Goal: Task Accomplishment & Management: Complete application form

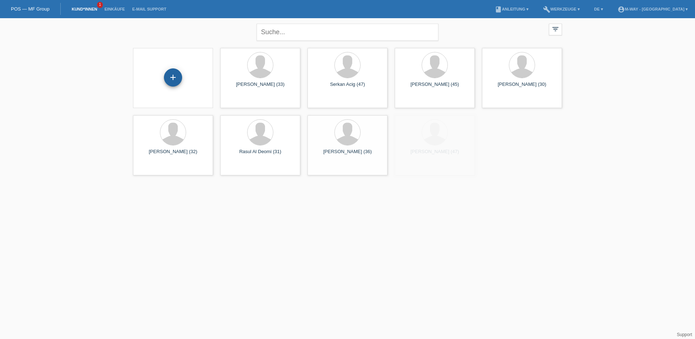
click at [175, 80] on div "+" at bounding box center [173, 77] width 18 height 18
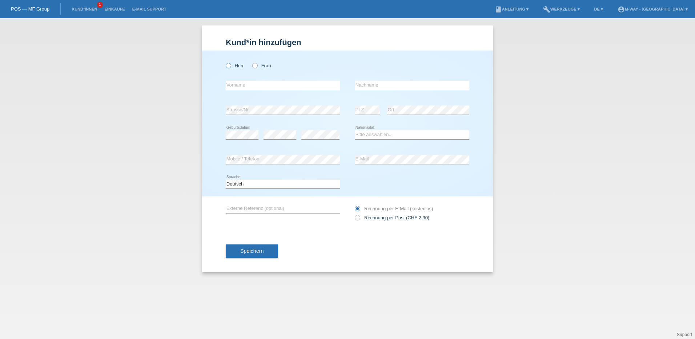
click at [230, 68] on label "Herr" at bounding box center [235, 65] width 18 height 5
click at [230, 68] on input "Herr" at bounding box center [228, 65] width 5 height 5
radio input "true"
click at [239, 88] on input "text" at bounding box center [283, 85] width 114 height 9
type input "Enes"
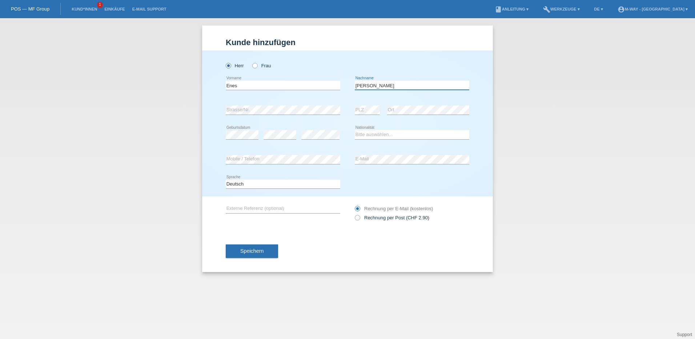
type input "[PERSON_NAME]"
select select "CH"
click at [254, 250] on span "Speichern" at bounding box center [251, 251] width 23 height 6
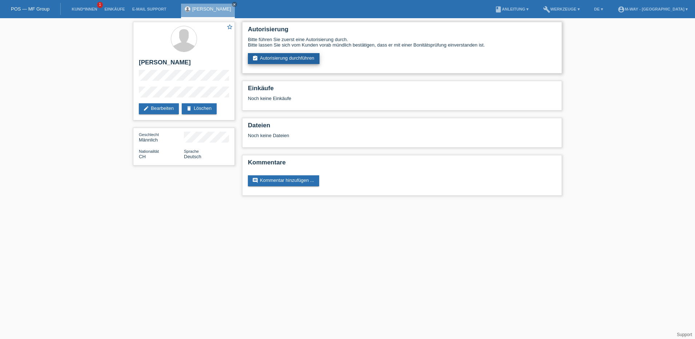
click at [302, 62] on link "assignment_turned_in Autorisierung durchführen" at bounding box center [284, 58] width 72 height 11
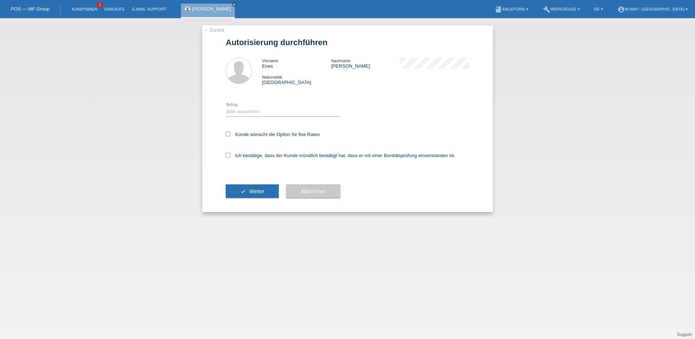
click at [305, 106] on div "Bitte auswählen CHF 1.00 - CHF 499.00 CHF 500.00 - CHF 1'999.00 CHF 2'000.00 - …" at bounding box center [283, 112] width 114 height 25
click at [304, 112] on select "Bitte auswählen CHF 1.00 - CHF 499.00 CHF 500.00 - CHF 1'999.00 CHF 2'000.00 - …" at bounding box center [283, 111] width 114 height 9
select select "2"
click at [226, 107] on select "Bitte auswählen CHF 1.00 - CHF 499.00 CHF 500.00 - CHF 1'999.00 CHF 2'000.00 - …" at bounding box center [283, 111] width 114 height 9
click at [224, 133] on div "← Zurück Autorisierung durchführen Vorname Enes Nachname Skenderi Nationalität …" at bounding box center [347, 118] width 291 height 186
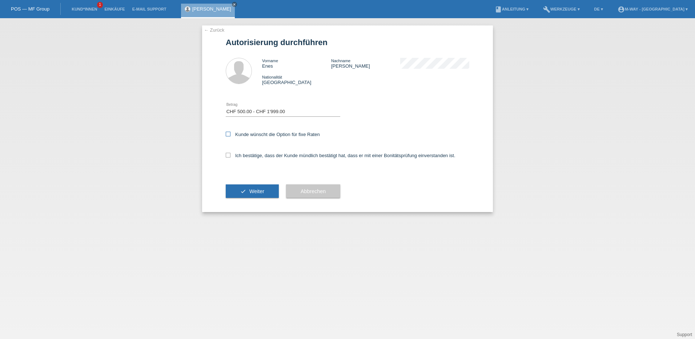
click at [227, 133] on icon at bounding box center [228, 133] width 5 height 5
click at [227, 133] on input "Kunde wünscht die Option für fixe Raten" at bounding box center [228, 133] width 5 height 5
checkbox input "true"
click at [231, 157] on label "Ich bestätige, dass der Kunde mündlich bestätigt hat, dass er mit einer Bonität…" at bounding box center [341, 155] width 230 height 5
click at [230, 157] on input "Ich bestätige, dass der Kunde mündlich bestätigt hat, dass er mit einer Bonität…" at bounding box center [228, 155] width 5 height 5
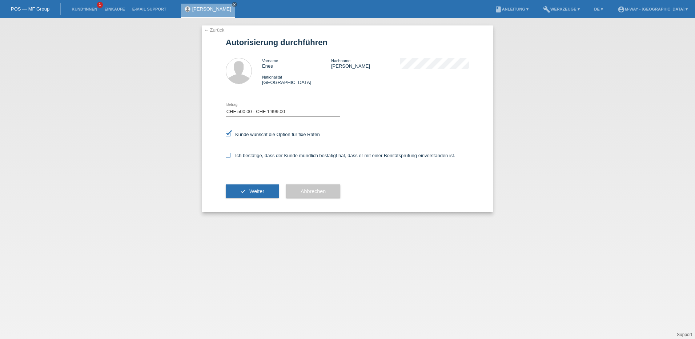
checkbox input "true"
click at [251, 188] on span "Weiter" at bounding box center [256, 191] width 15 height 6
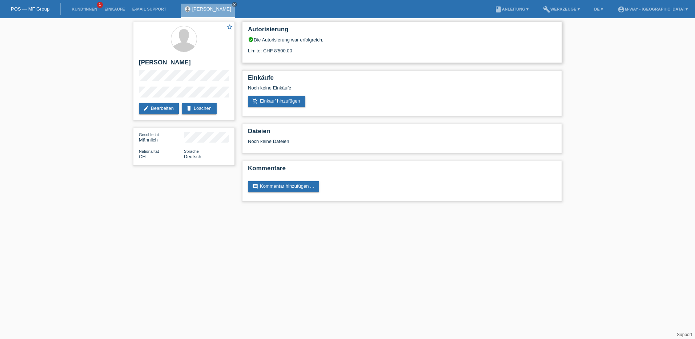
drag, startPoint x: 297, startPoint y: 52, endPoint x: 270, endPoint y: 50, distance: 28.0
click at [270, 50] on div "Limite: CHF 8'500.00" at bounding box center [402, 47] width 308 height 11
click at [345, 56] on div "Autorisierung verified_user Die Autorisierung war erfolgreich. Limite: CHF 8'50…" at bounding box center [402, 42] width 320 height 41
